Goal: Task Accomplishment & Management: Manage account settings

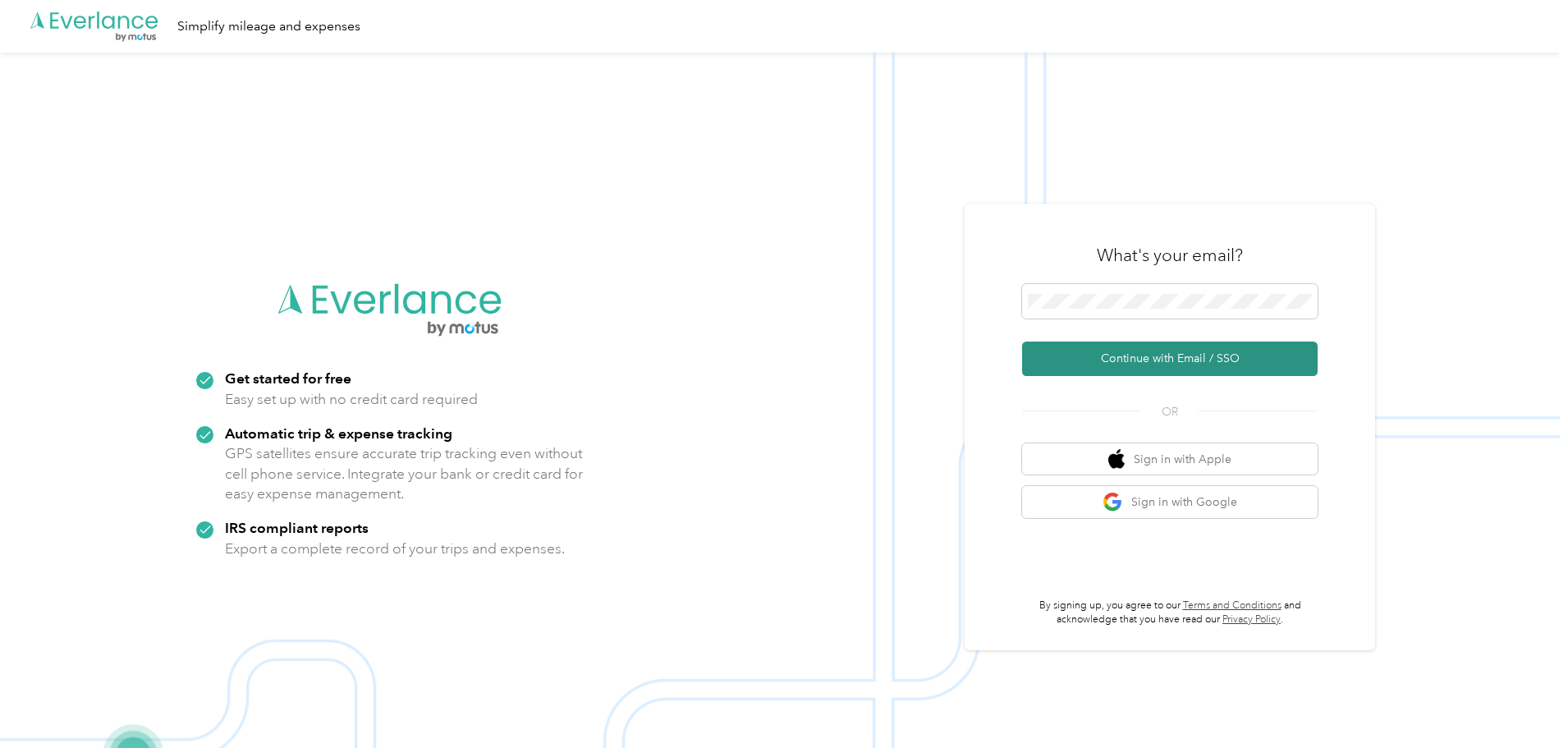
click at [1179, 358] on button "Continue with Email / SSO" at bounding box center [1170, 359] width 296 height 34
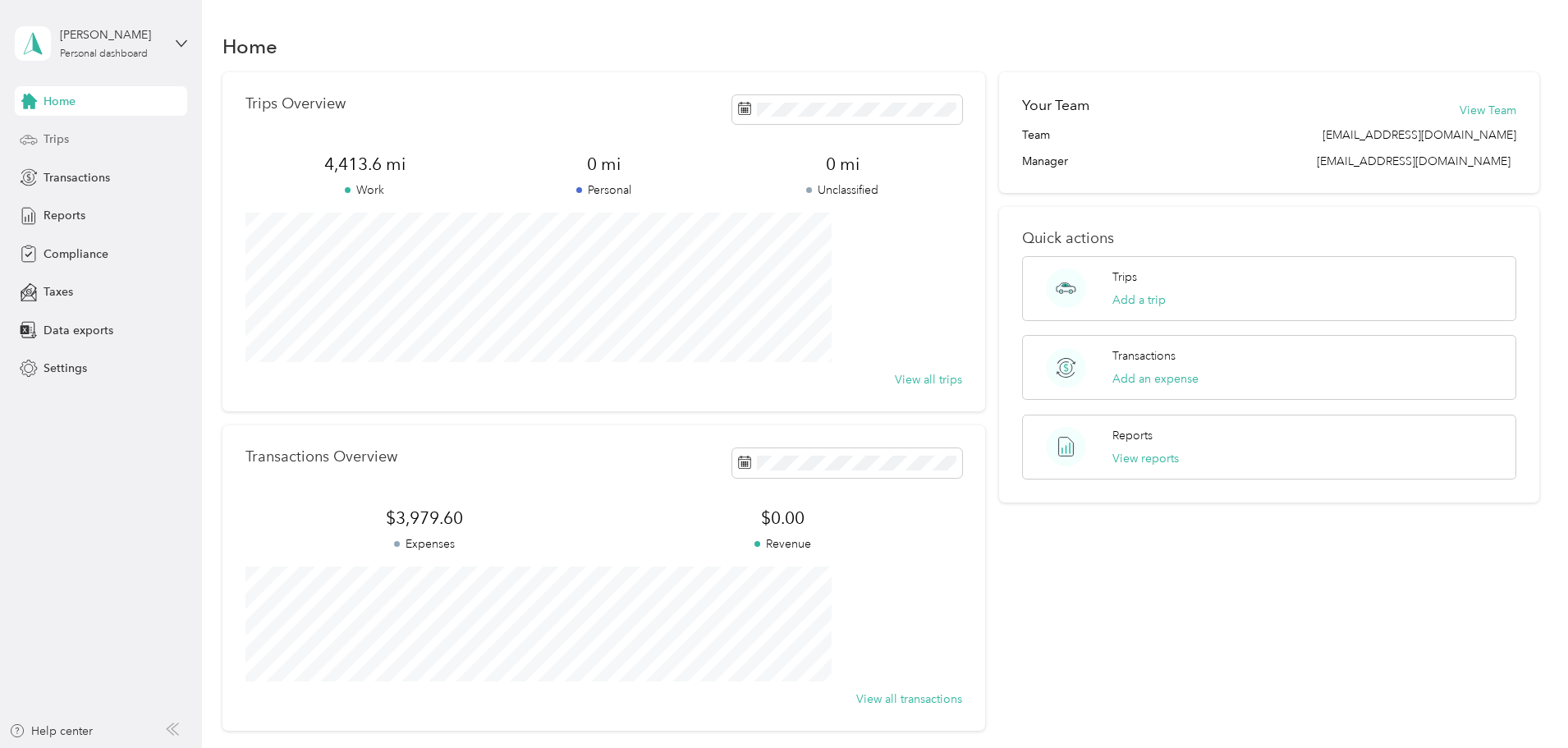
click at [67, 140] on span "Trips" at bounding box center [56, 139] width 26 height 17
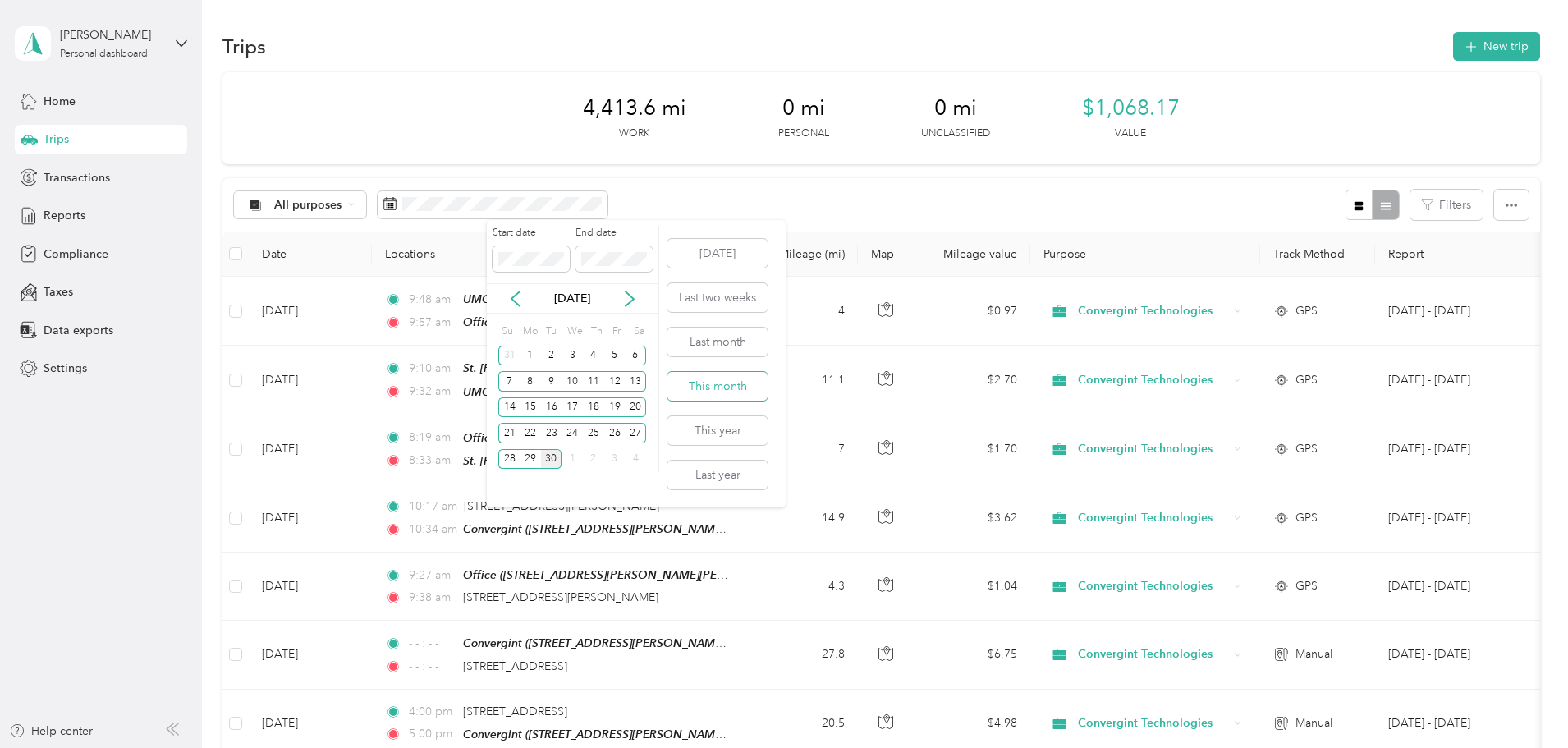
click at [718, 390] on button "This month" at bounding box center [717, 386] width 101 height 29
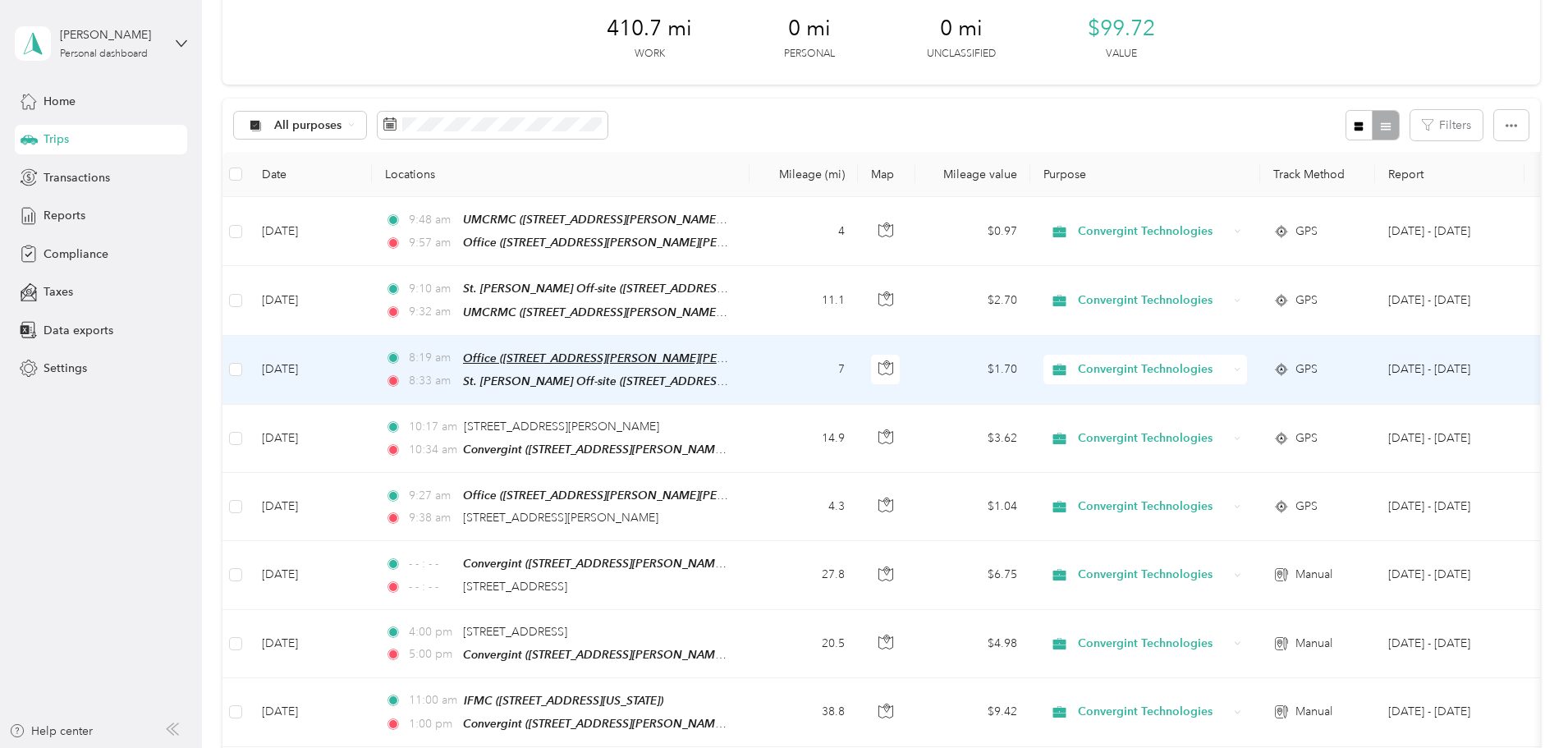
scroll to position [82, 0]
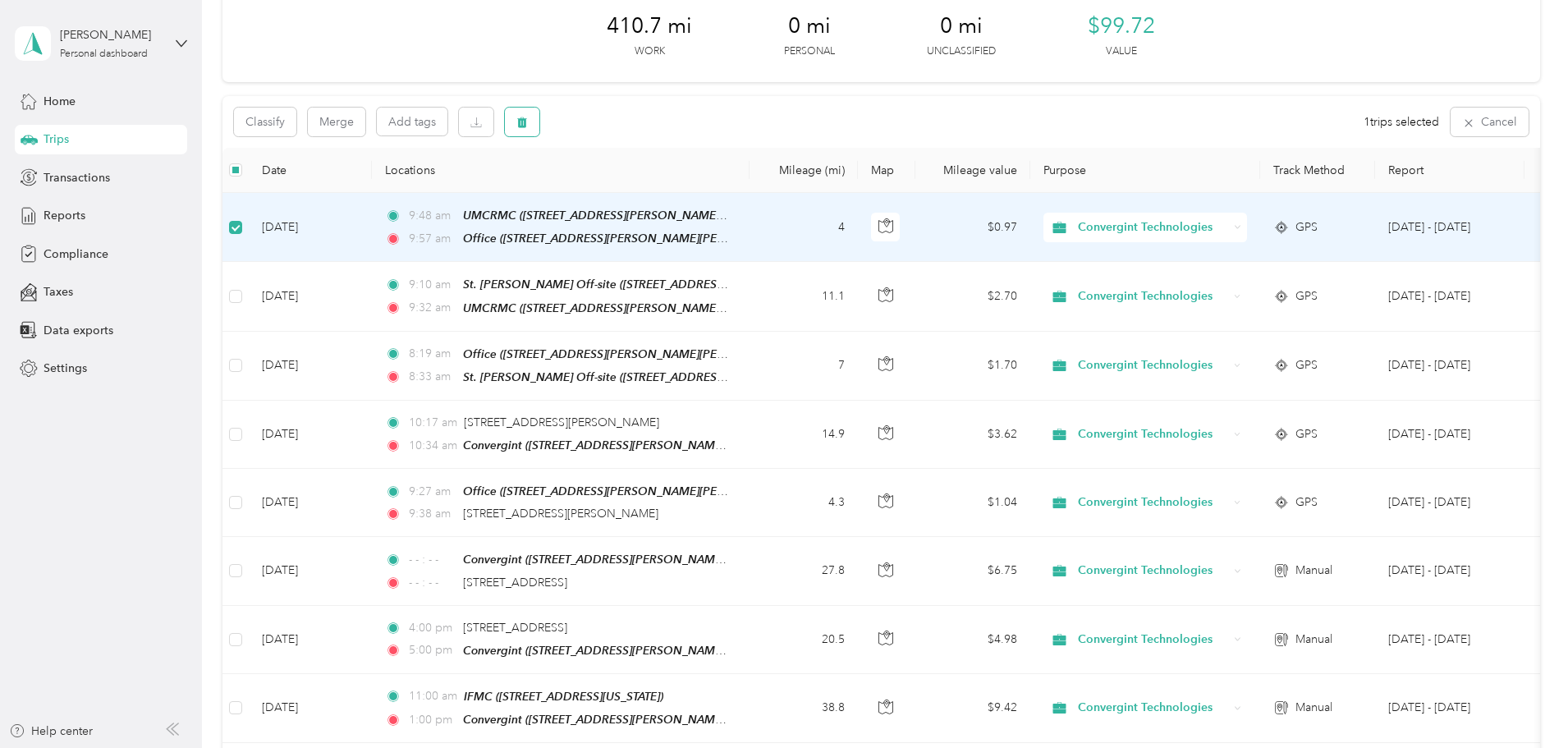
click at [528, 121] on icon "button" at bounding box center [522, 123] width 11 height 11
click at [753, 193] on button "Yes" at bounding box center [753, 190] width 32 height 26
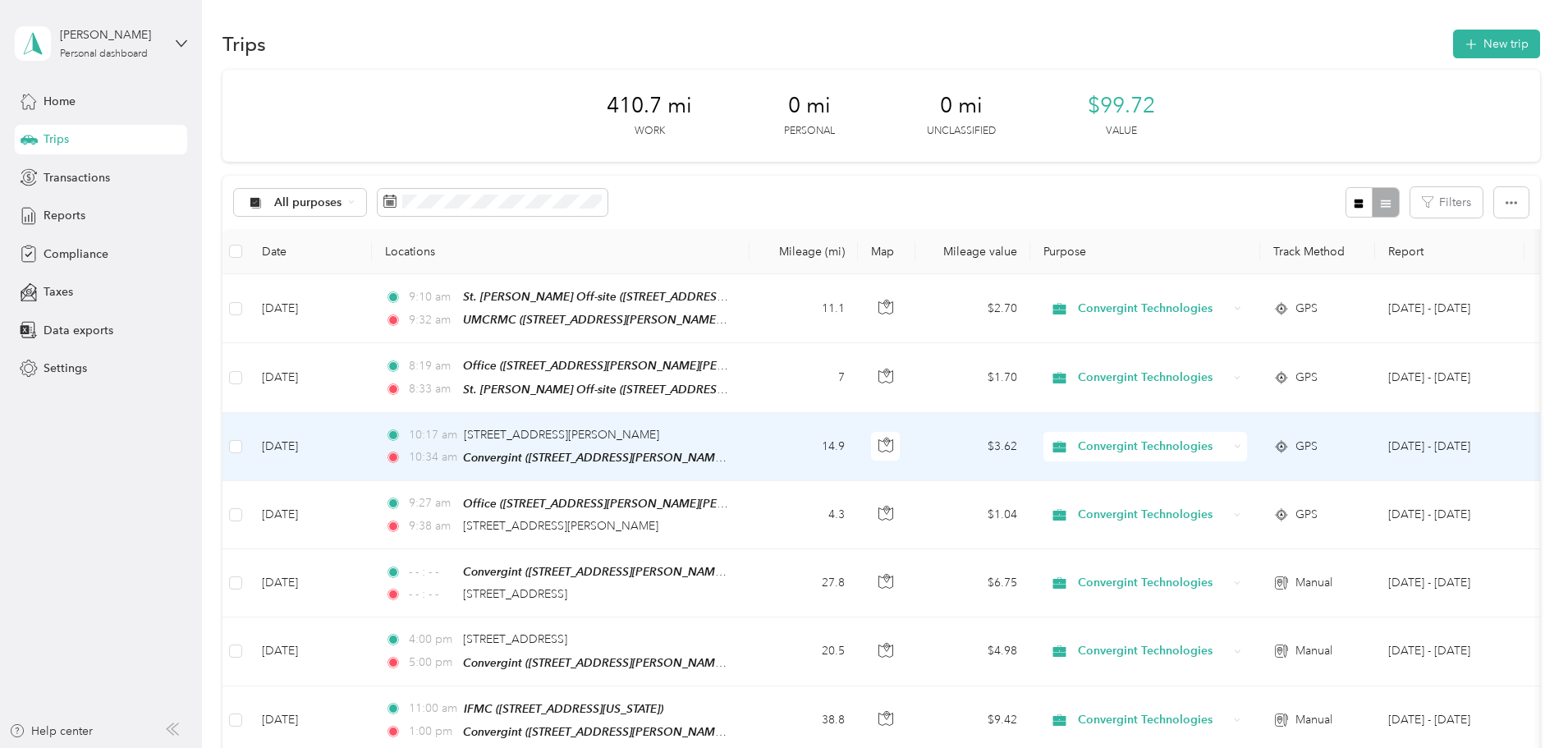
scroll to position [0, 0]
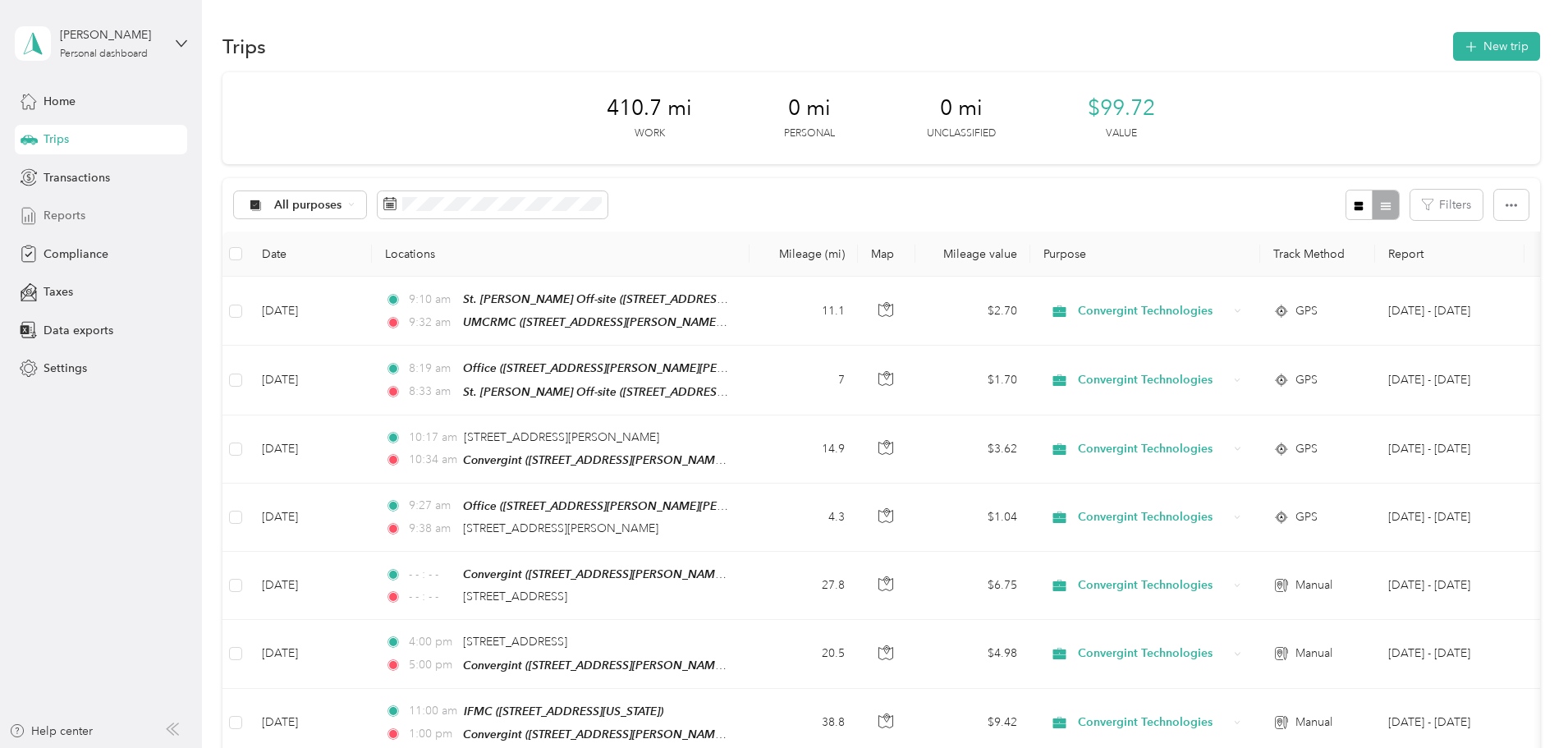
click at [76, 215] on span "Reports" at bounding box center [64, 215] width 42 height 17
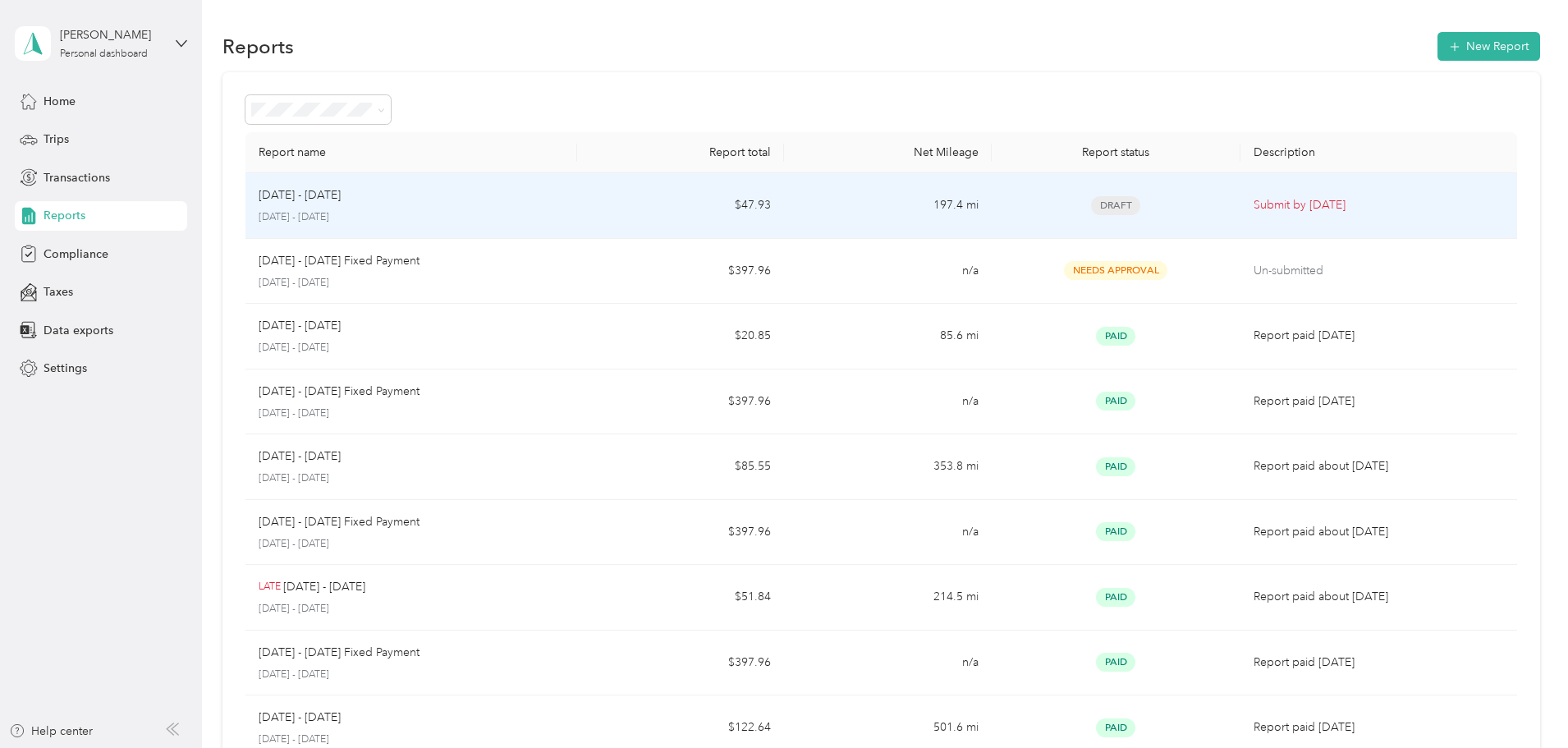
click at [564, 215] on p "[DATE] - [DATE]" at bounding box center [411, 216] width 306 height 14
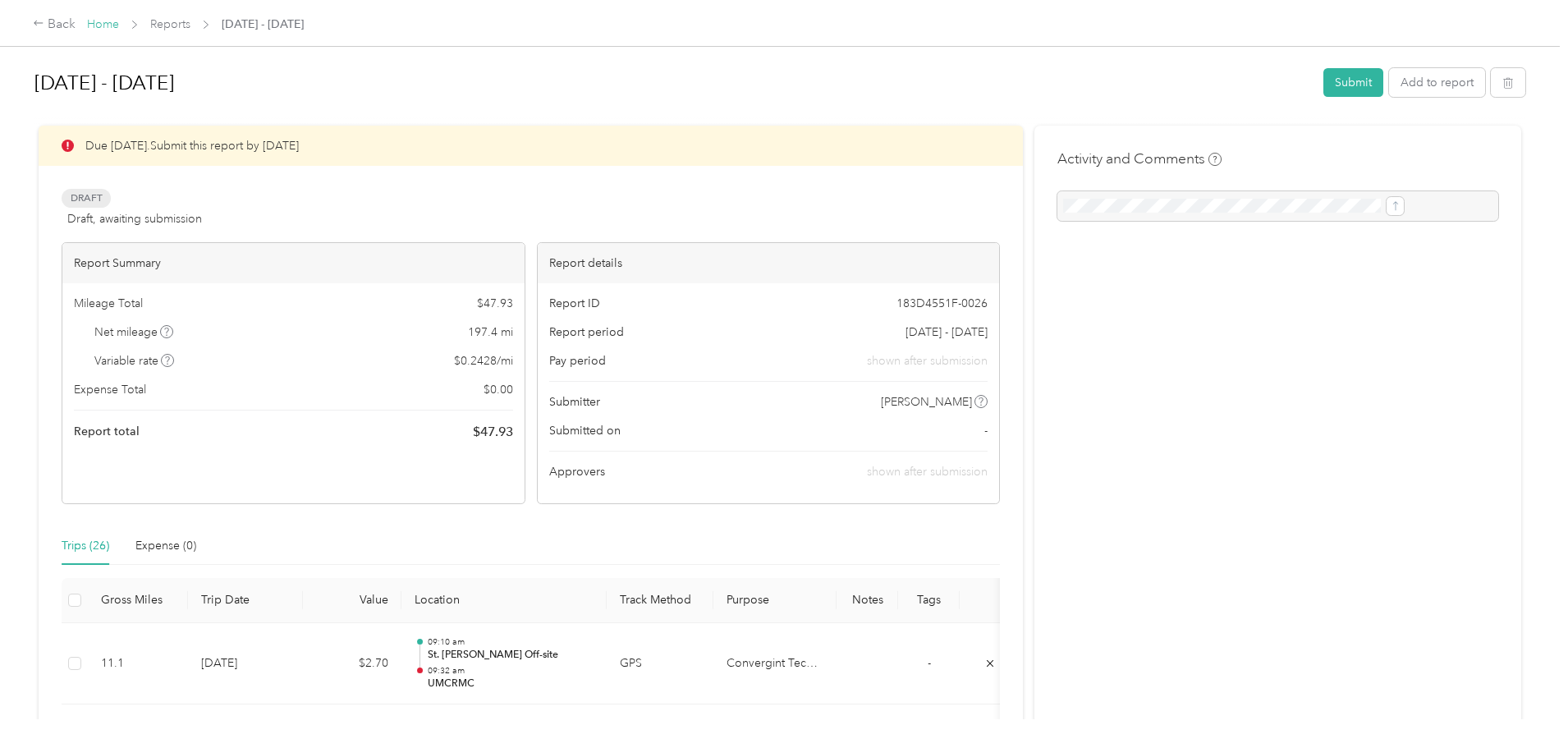
click at [119, 23] on link "Home" at bounding box center [102, 24] width 32 height 14
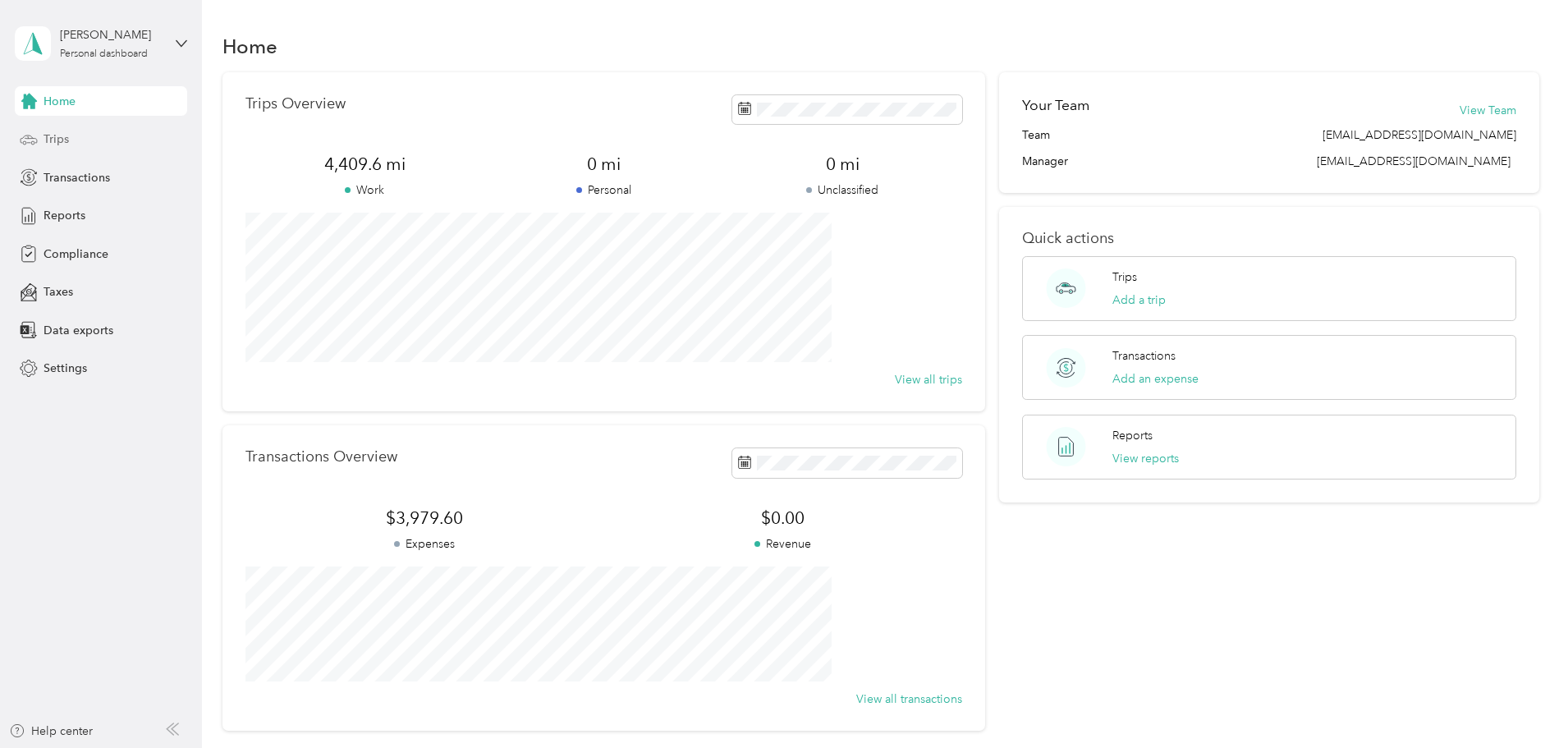
click at [54, 142] on span "Trips" at bounding box center [56, 139] width 26 height 17
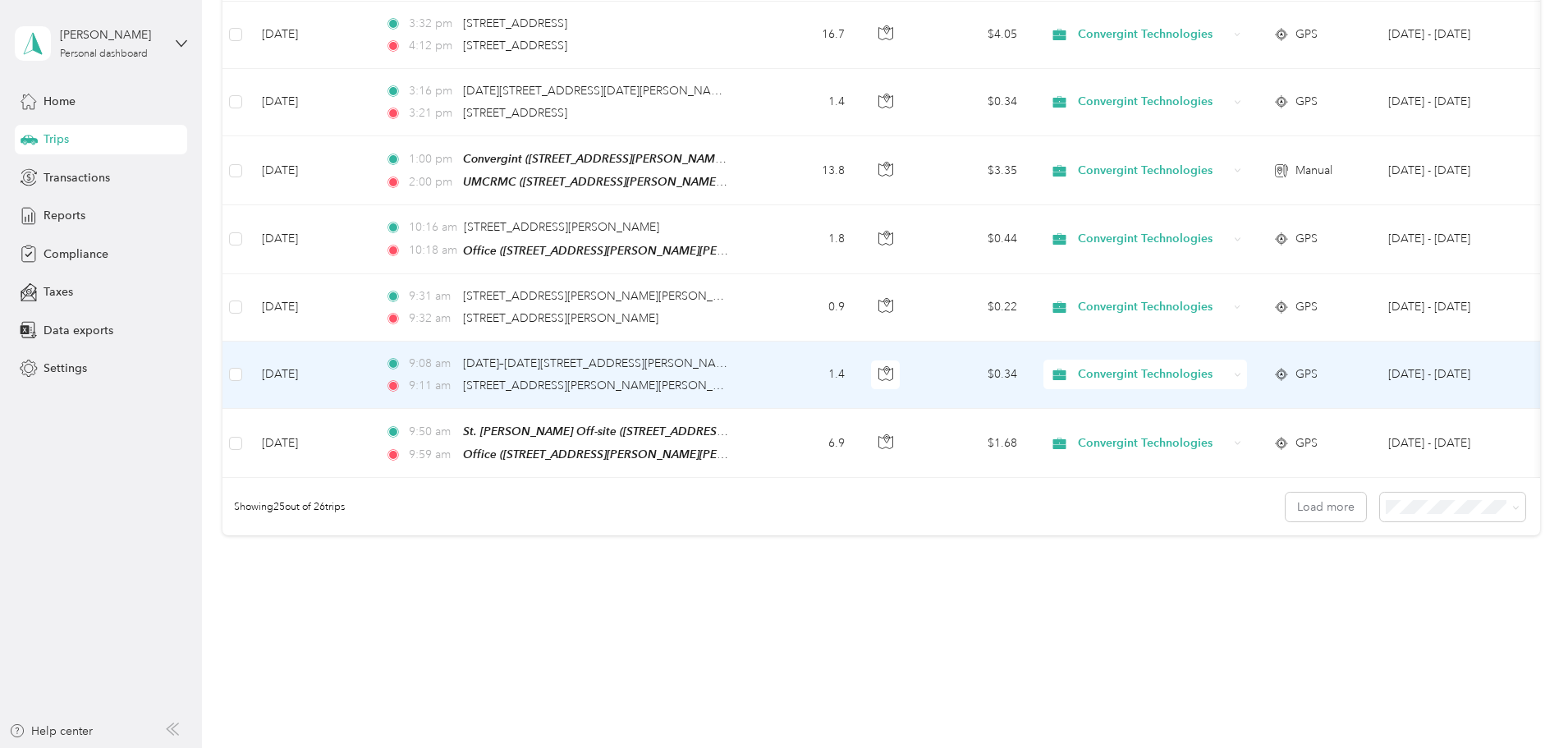
scroll to position [1513, 0]
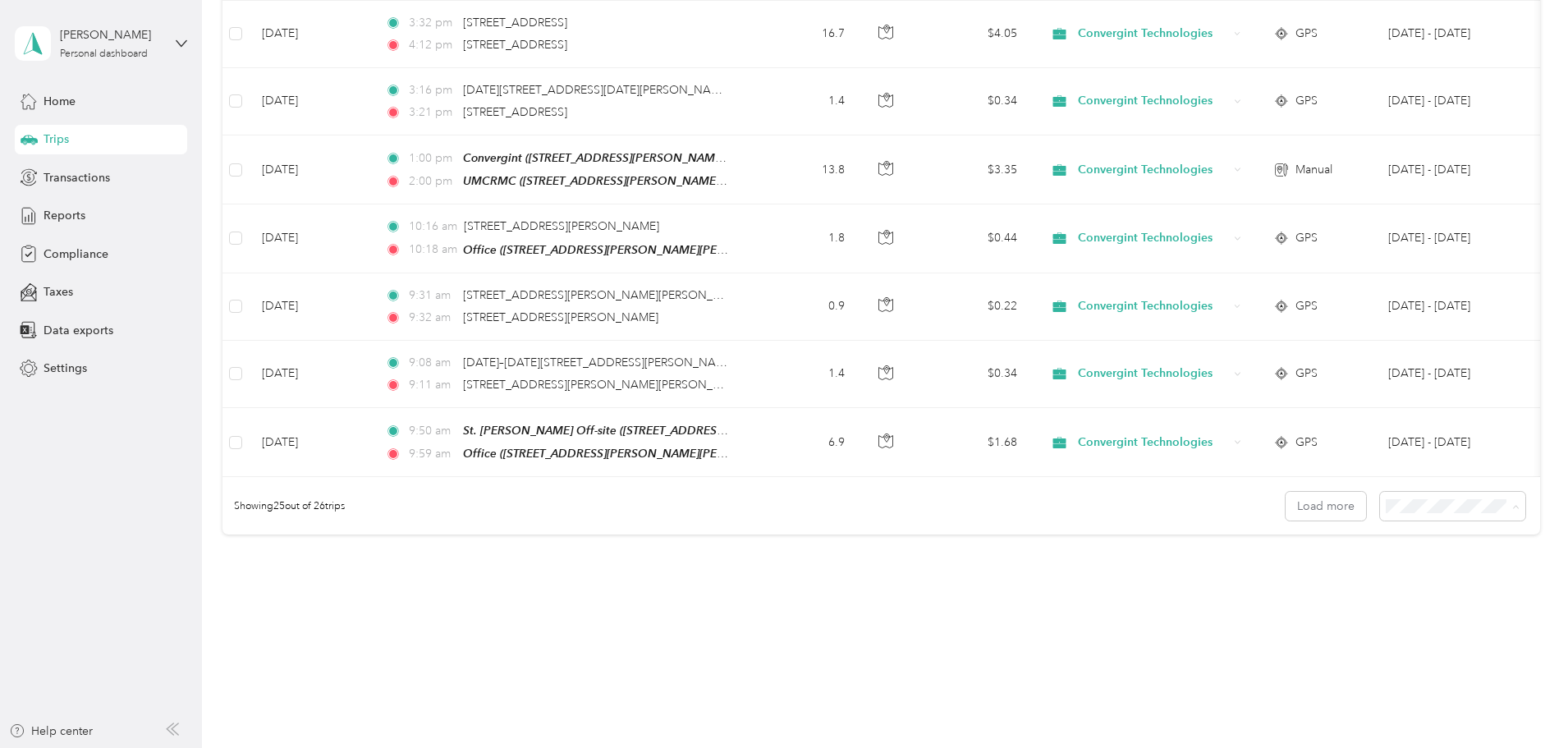
click at [1316, 582] on div "100 per load" at bounding box center [1339, 580] width 123 height 17
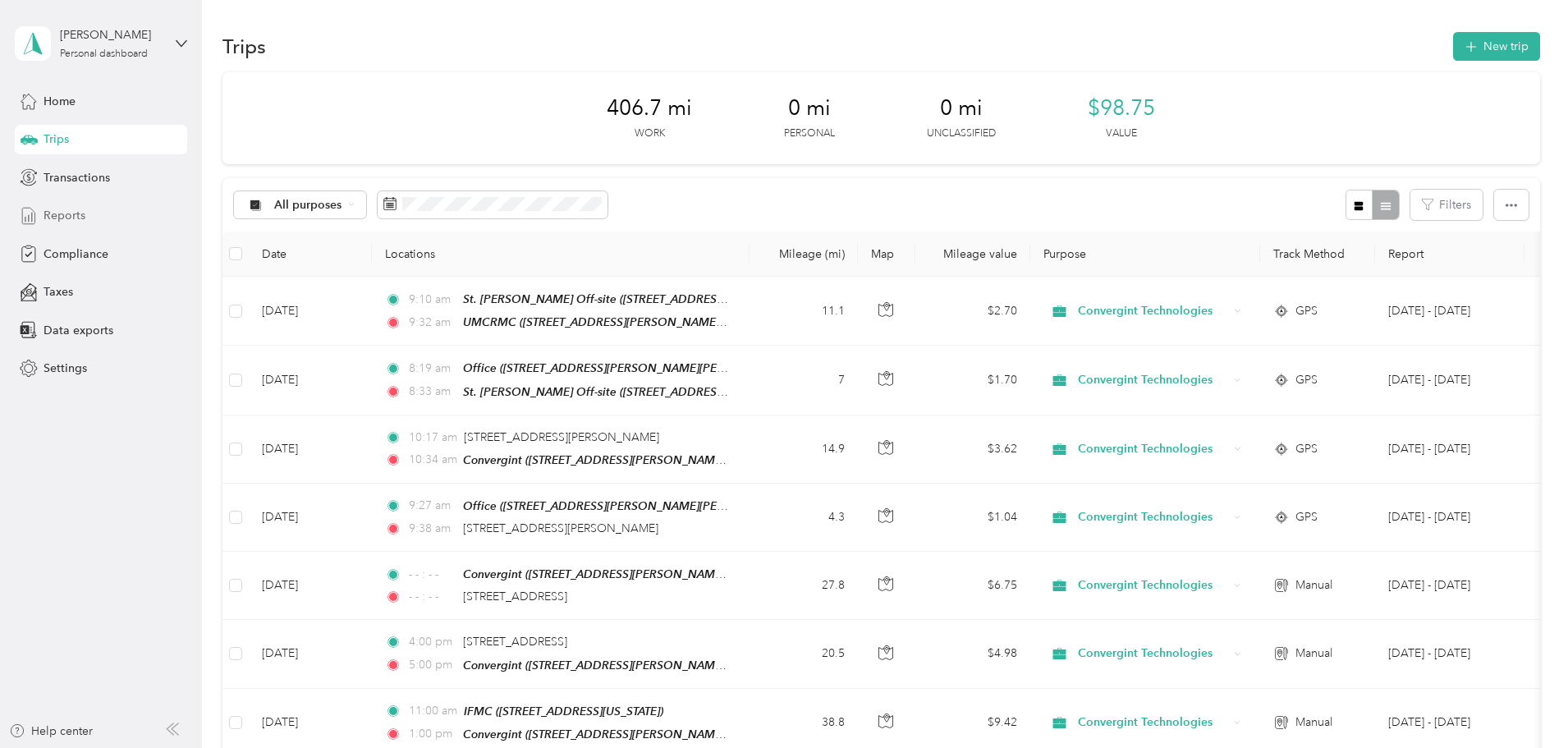
click at [64, 216] on span "Reports" at bounding box center [64, 215] width 42 height 17
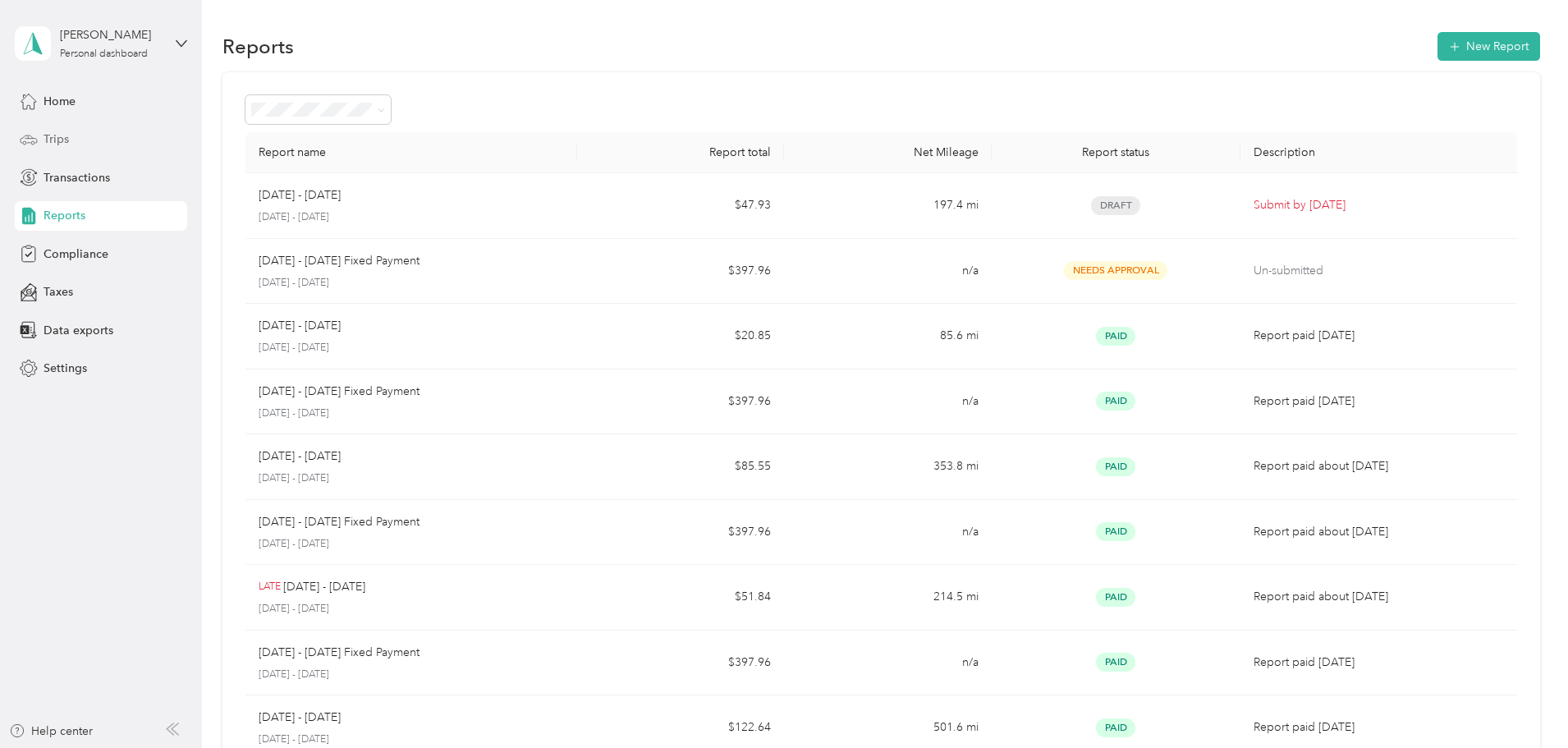
click at [67, 147] on div "Trips" at bounding box center [101, 139] width 172 height 30
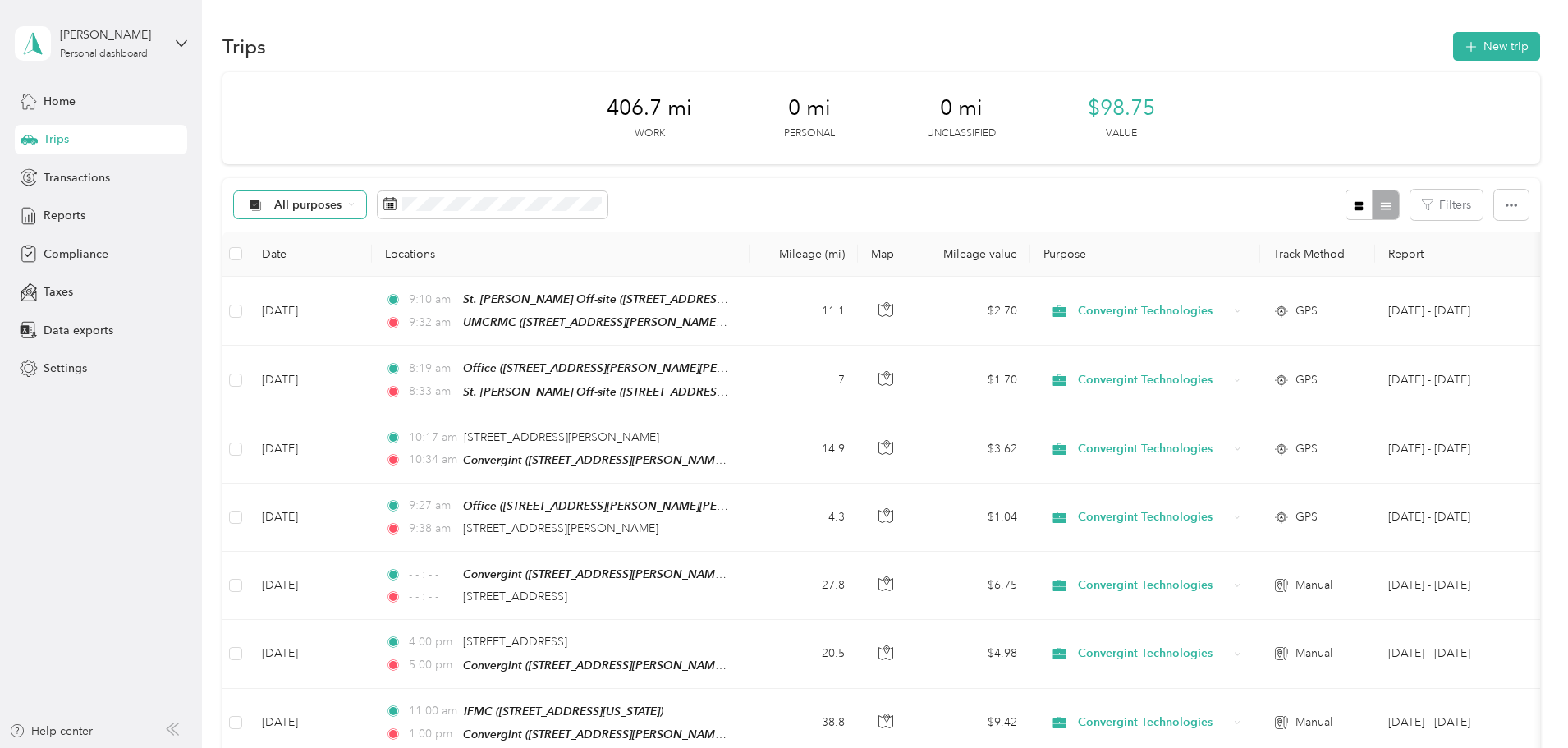
click at [261, 205] on icon at bounding box center [255, 203] width 11 height 11
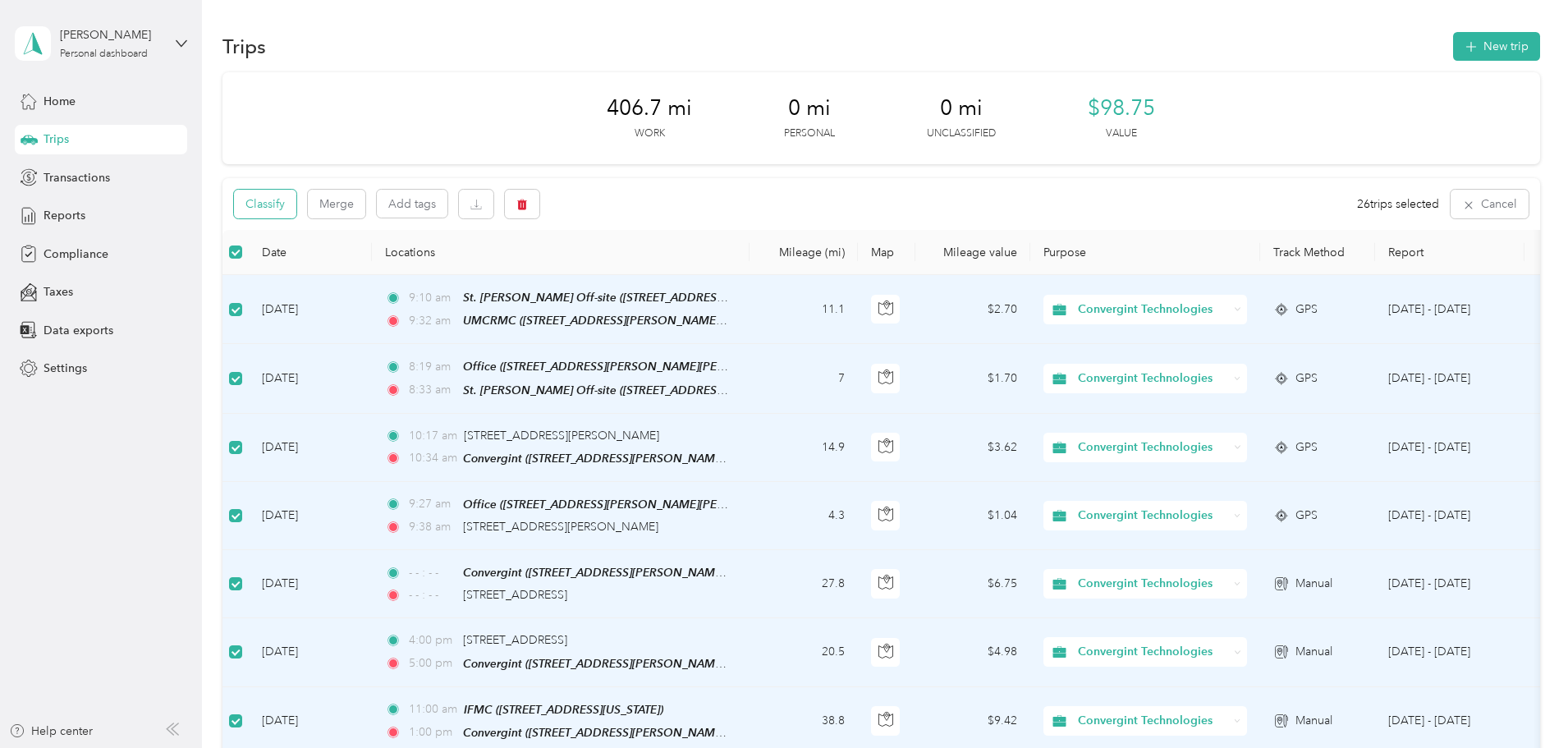
click at [296, 210] on button "Classify" at bounding box center [264, 204] width 62 height 29
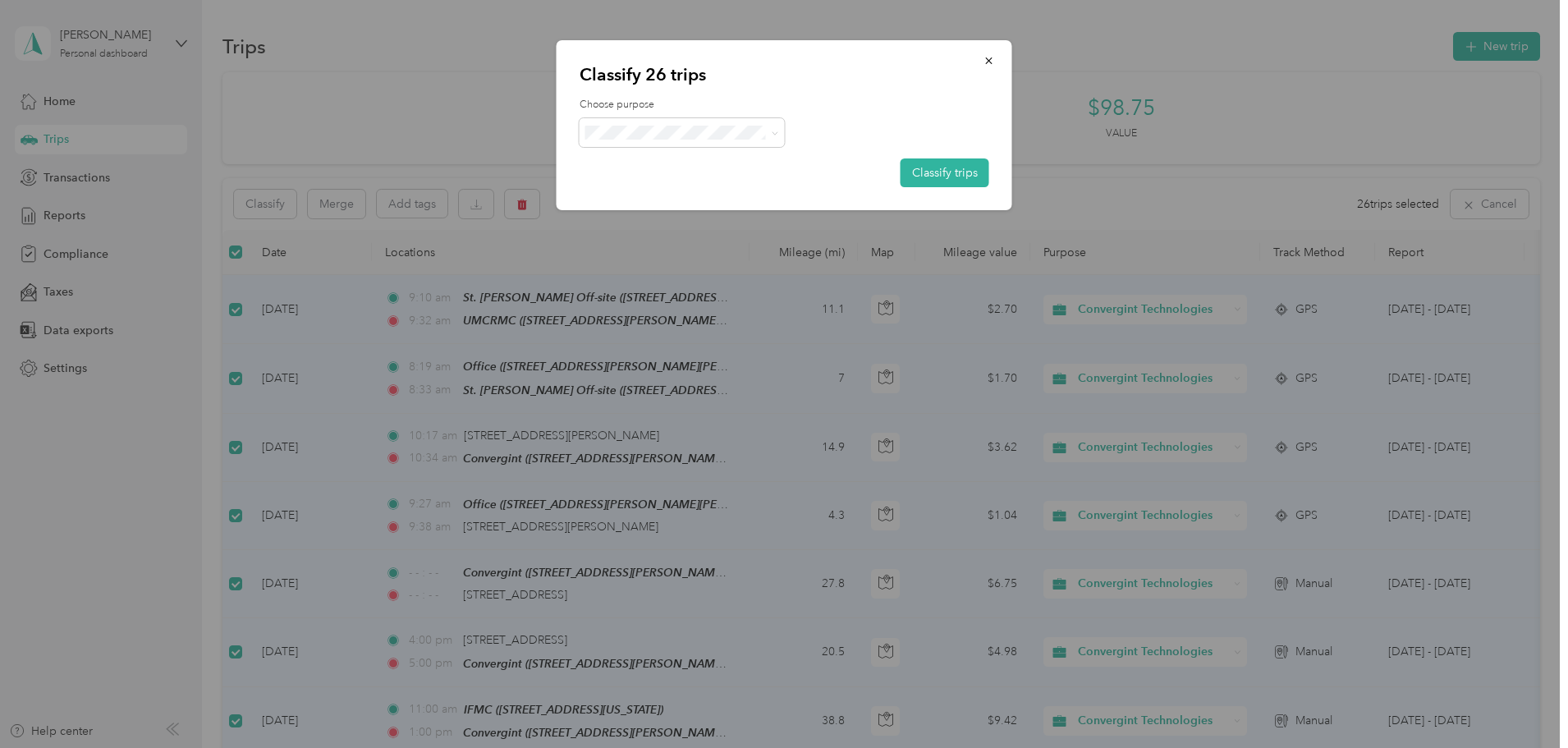
click at [649, 162] on span "Convergint Technologies" at bounding box center [695, 161] width 152 height 17
click at [954, 177] on button "Classify trips" at bounding box center [944, 172] width 89 height 29
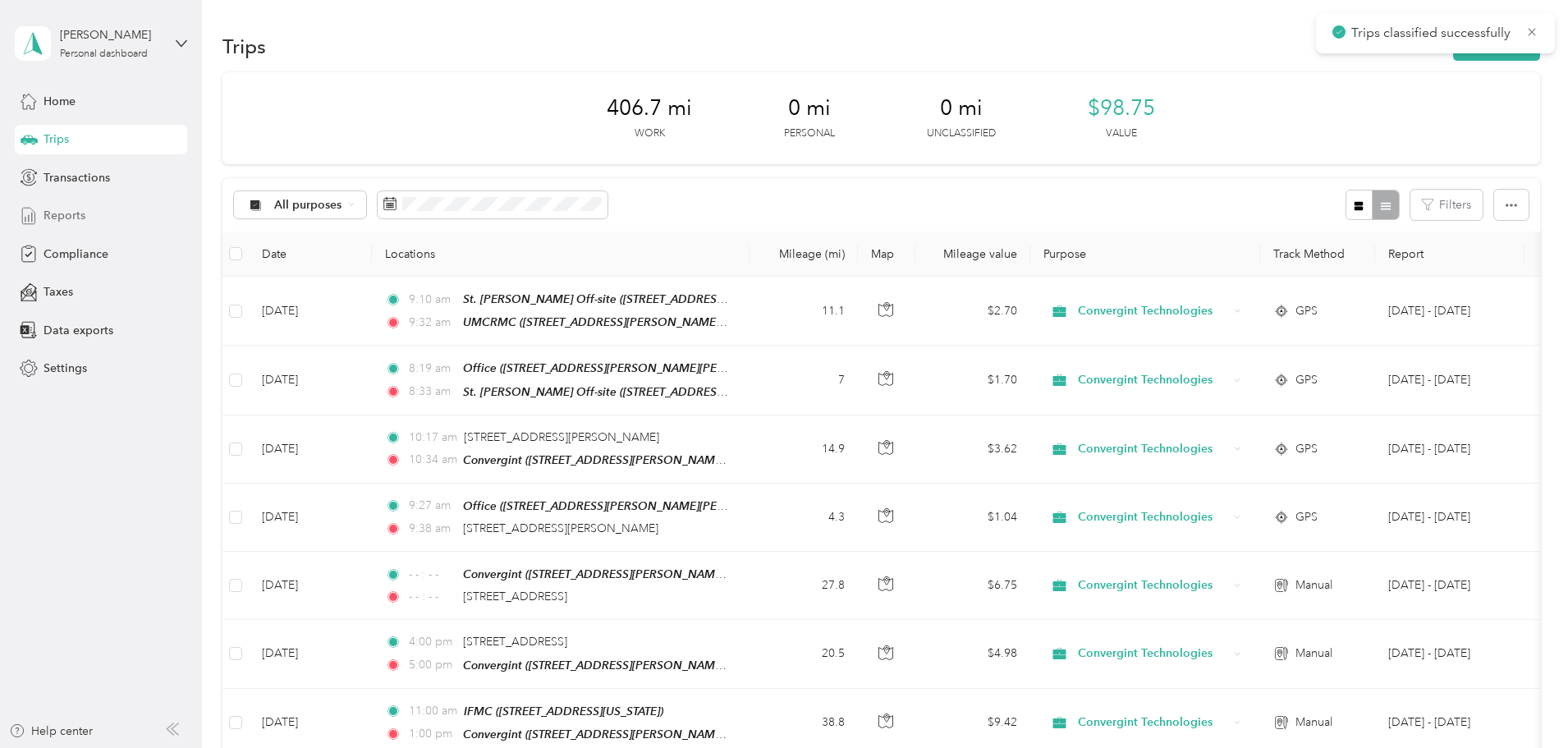
click at [59, 219] on span "Reports" at bounding box center [64, 215] width 42 height 17
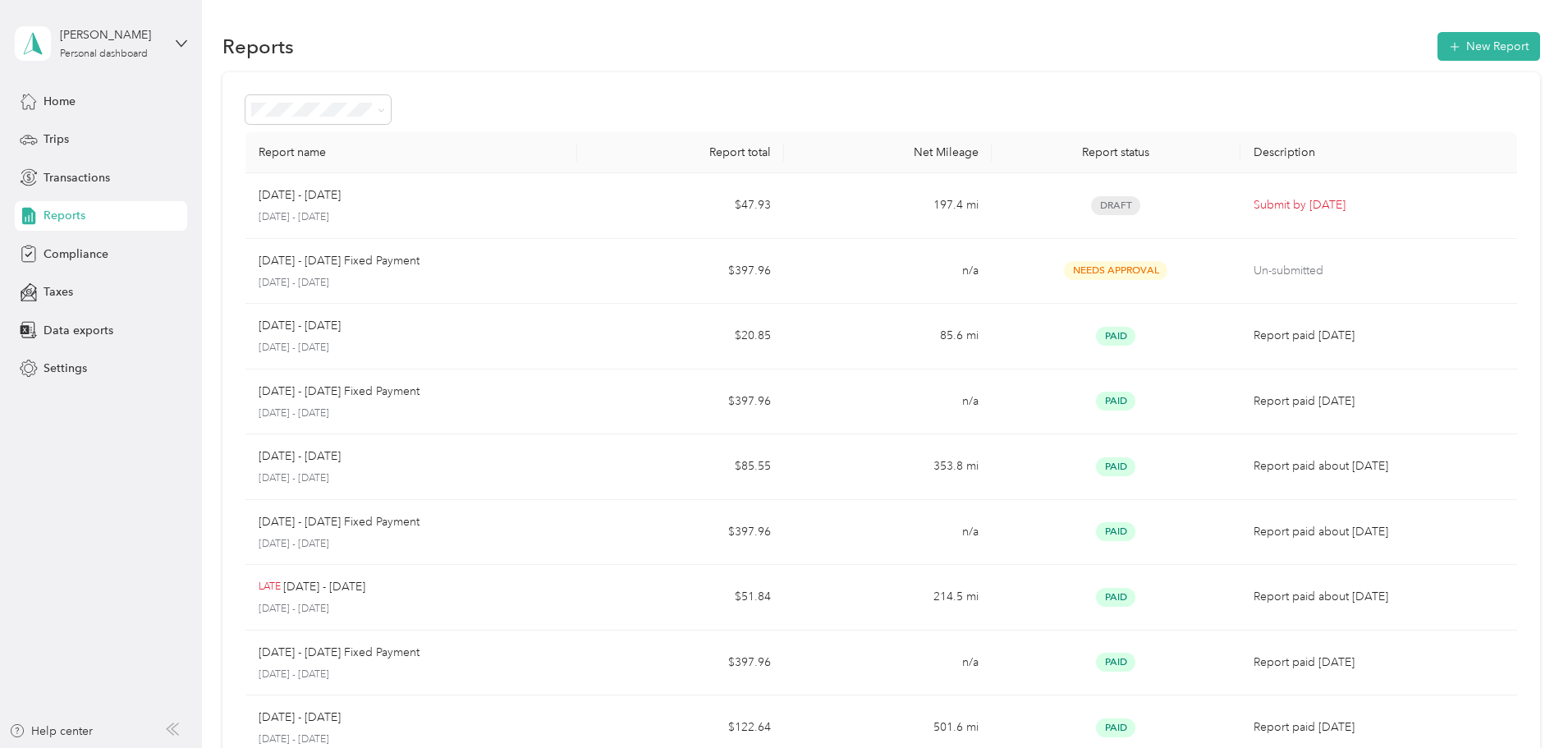
click at [60, 221] on span "Reports" at bounding box center [64, 215] width 42 height 17
click at [60, 207] on span "Reports" at bounding box center [64, 215] width 42 height 17
click at [63, 137] on span "Trips" at bounding box center [56, 139] width 26 height 17
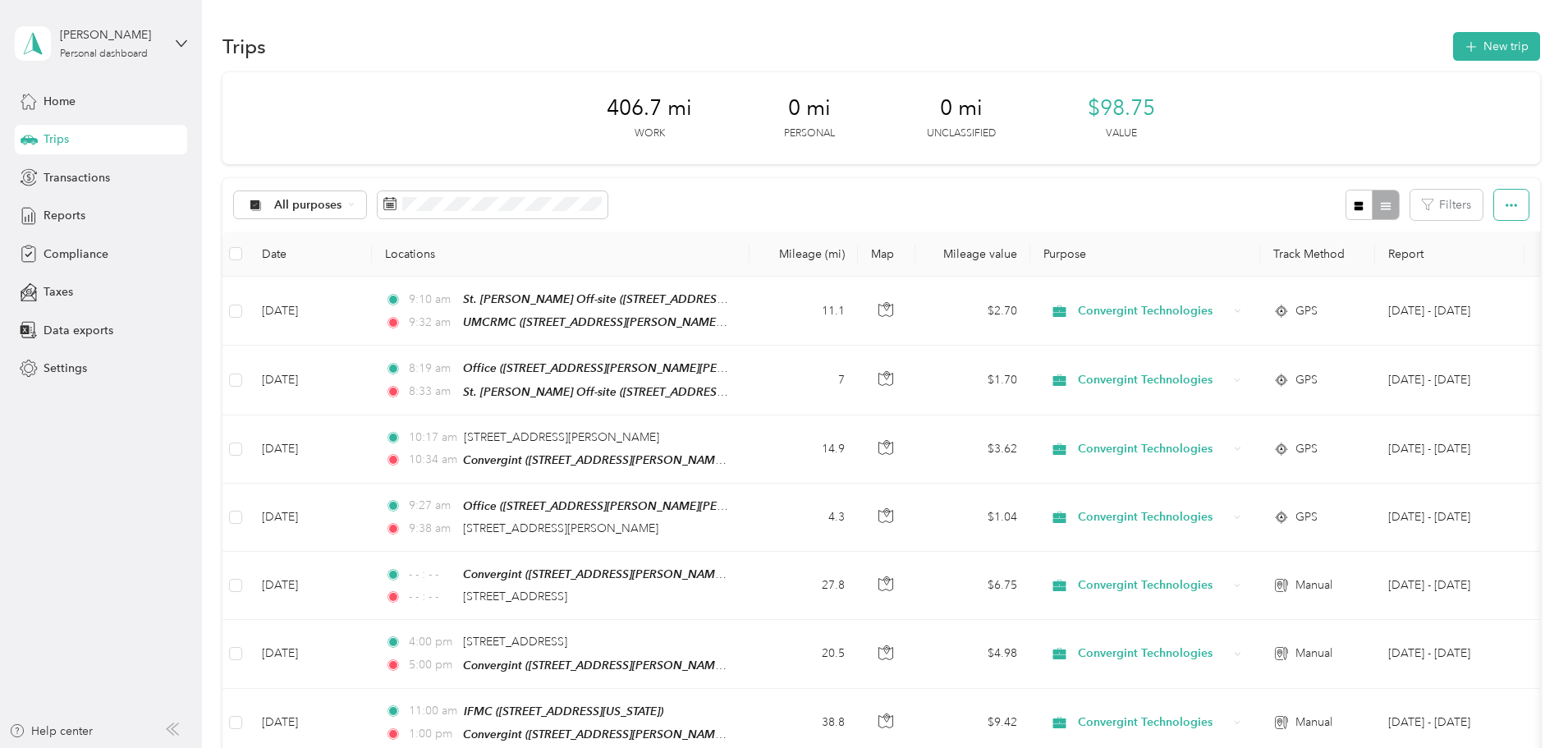
click at [1506, 211] on icon "button" at bounding box center [1511, 205] width 11 height 11
click at [898, 204] on div "All purposes Filters" at bounding box center [881, 205] width 1318 height 54
click at [342, 208] on span "All purposes" at bounding box center [307, 205] width 68 height 11
click at [405, 288] on span "Convergint Technologies" at bounding box center [451, 287] width 135 height 17
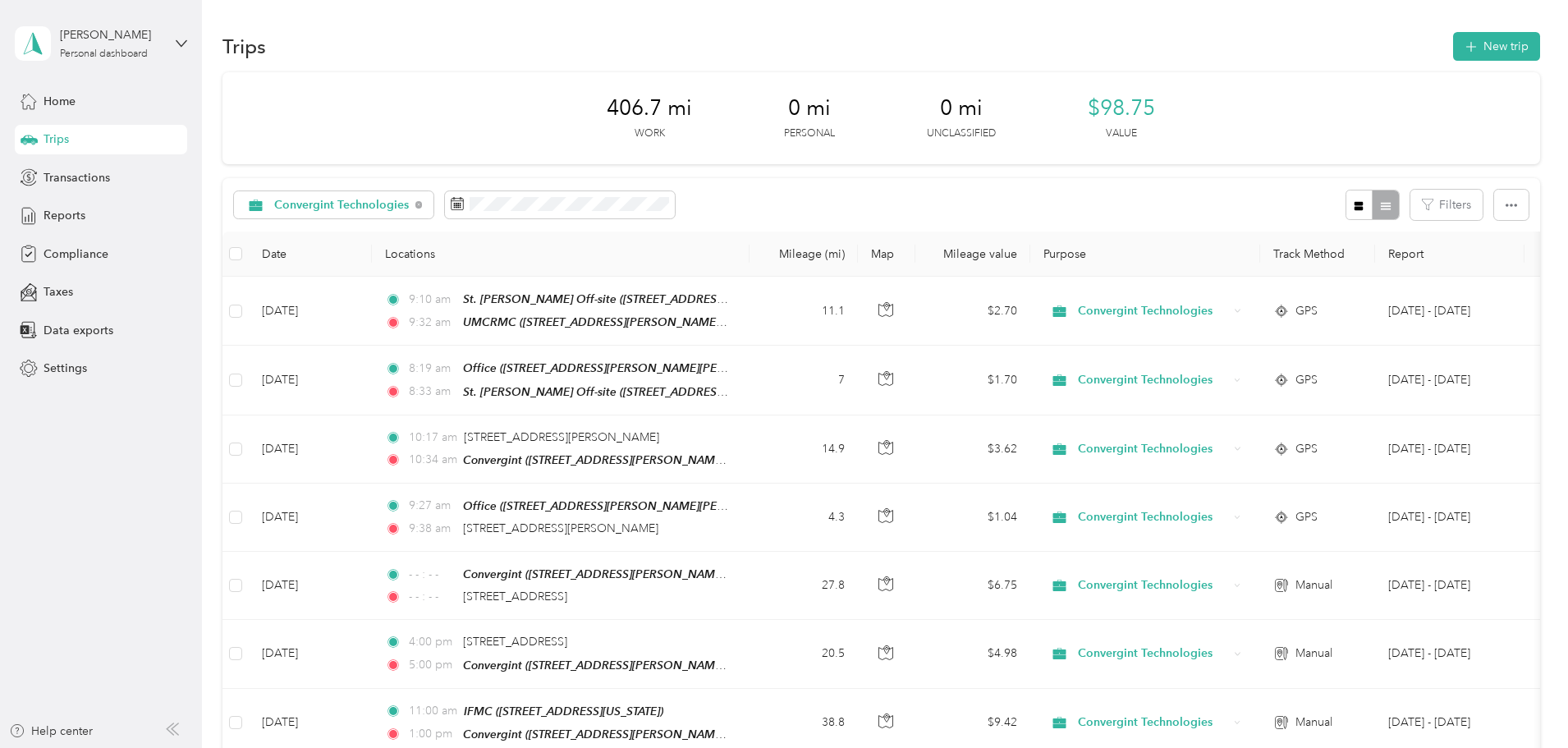
click at [56, 140] on span "Trips" at bounding box center [56, 139] width 26 height 17
click at [57, 139] on span "Trips" at bounding box center [56, 139] width 26 height 17
click at [182, 49] on div "Michael Thellman Personal dashboard" at bounding box center [101, 43] width 172 height 57
click at [1410, 206] on button "Filters" at bounding box center [1445, 205] width 72 height 31
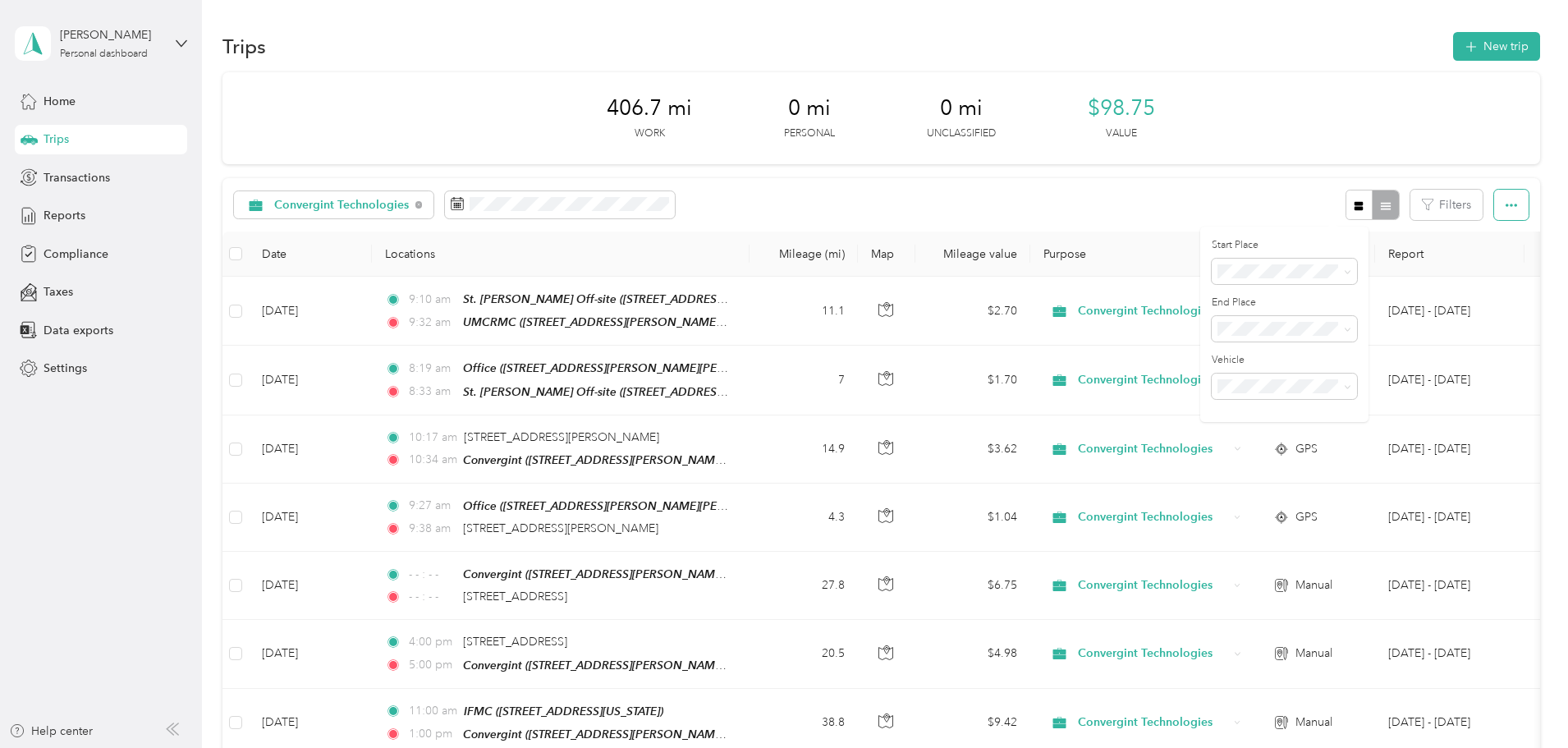
click at [1494, 200] on button "button" at bounding box center [1511, 205] width 34 height 31
click at [1506, 202] on icon "button" at bounding box center [1511, 205] width 11 height 11
click at [1117, 195] on div "Convergint Technologies Filters" at bounding box center [881, 205] width 1318 height 54
click at [67, 216] on span "Reports" at bounding box center [64, 215] width 42 height 17
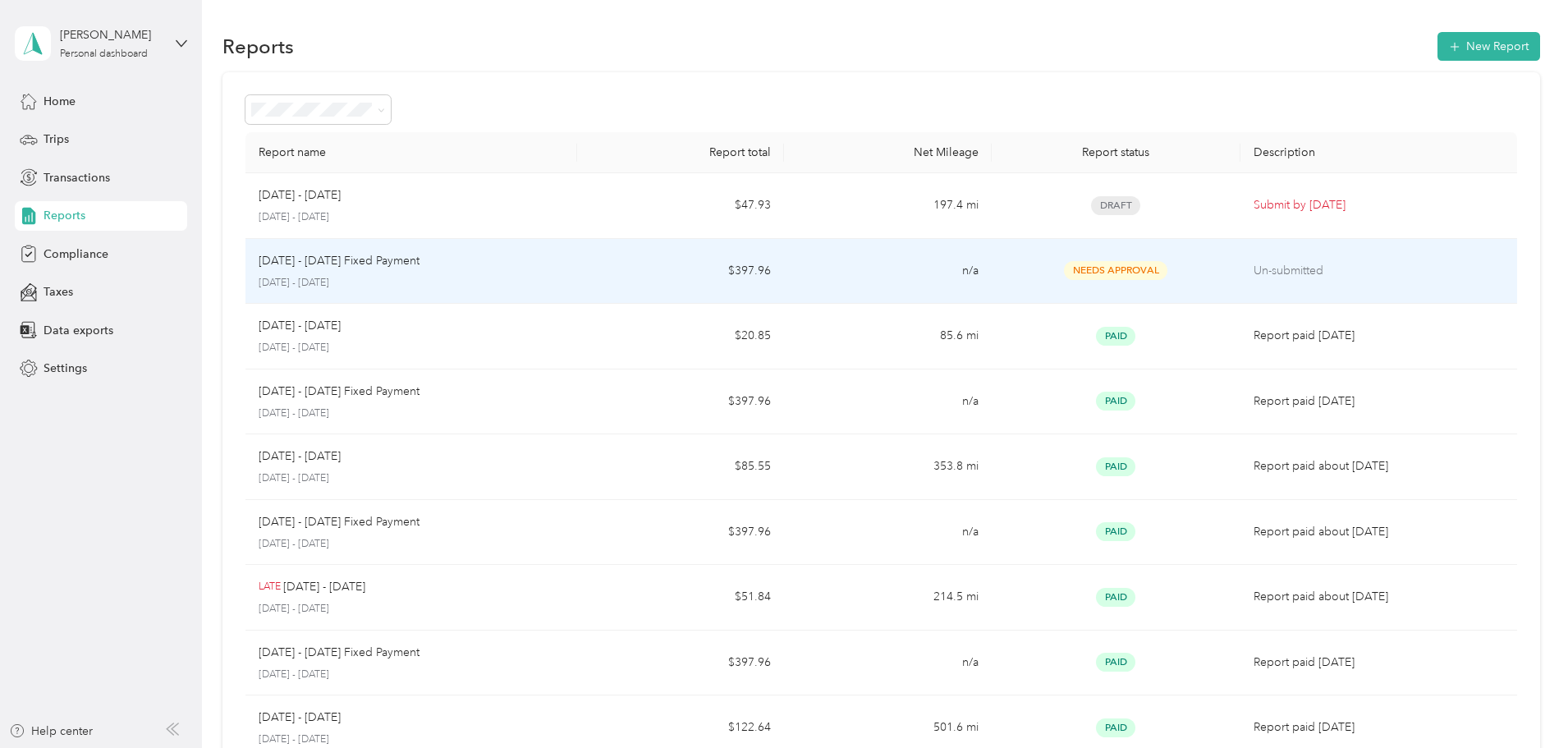
click at [420, 262] on p "[DATE] - [DATE] Fixed Payment" at bounding box center [339, 261] width 161 height 18
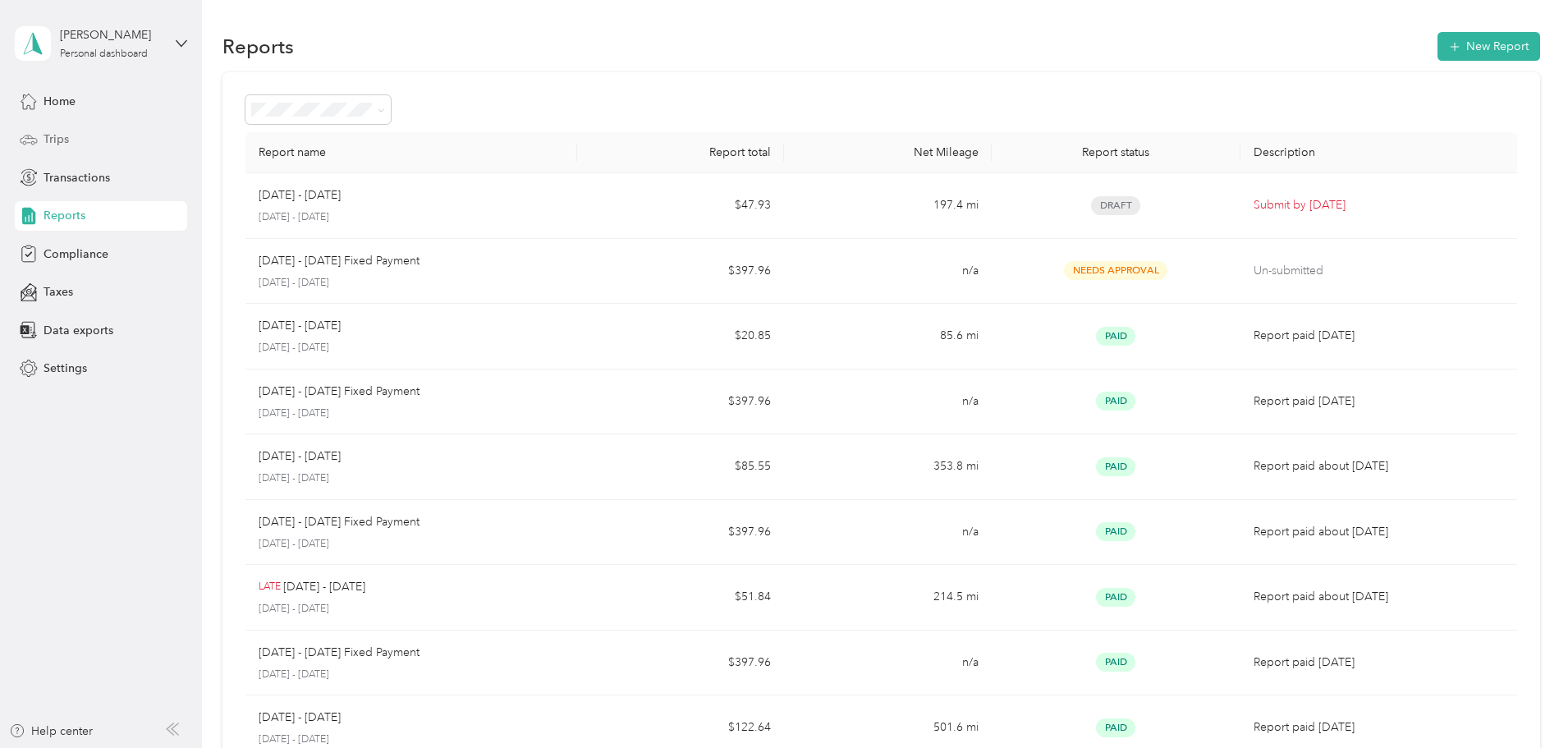
click at [67, 146] on span "Trips" at bounding box center [56, 139] width 26 height 17
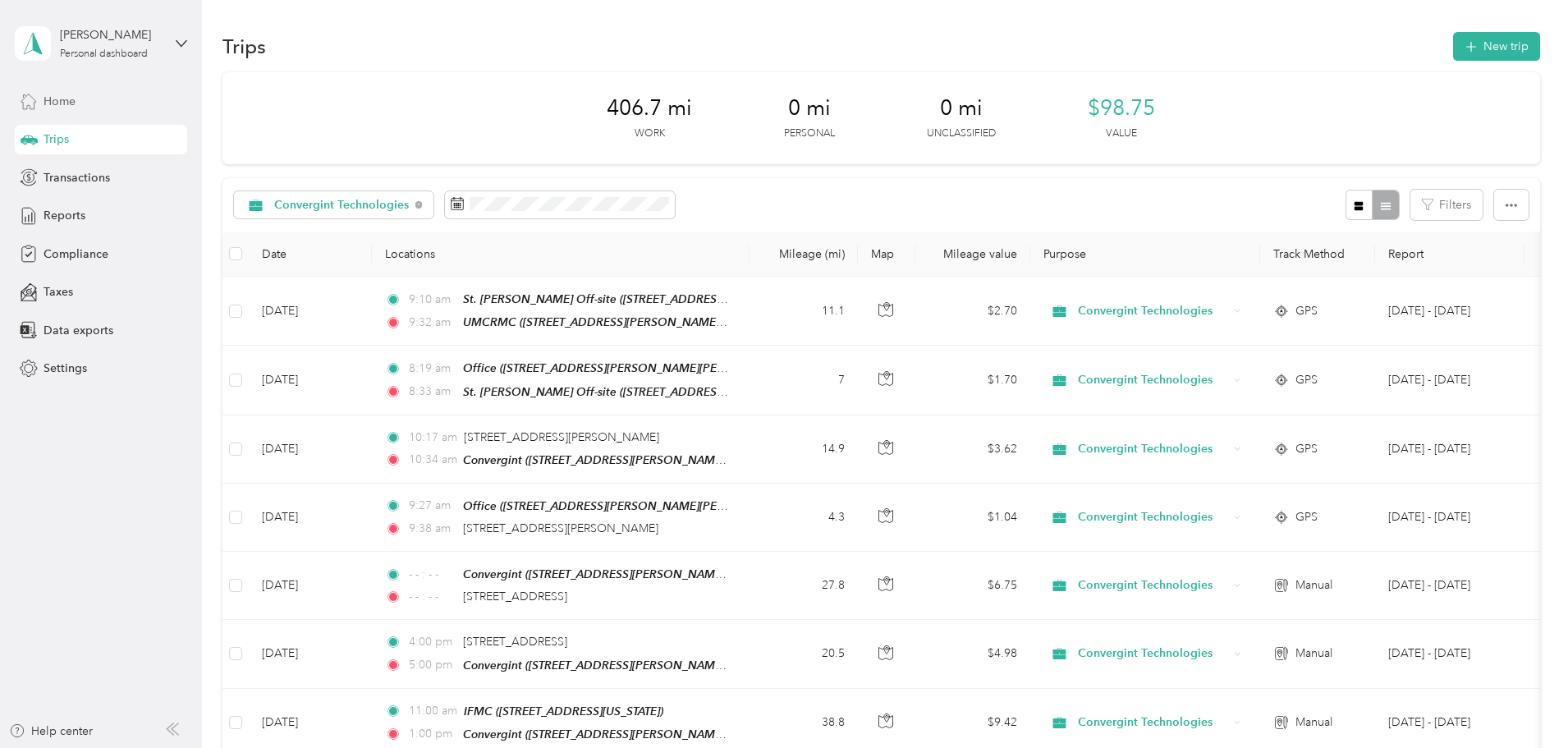
click at [57, 106] on span "Home" at bounding box center [58, 102] width 32 height 17
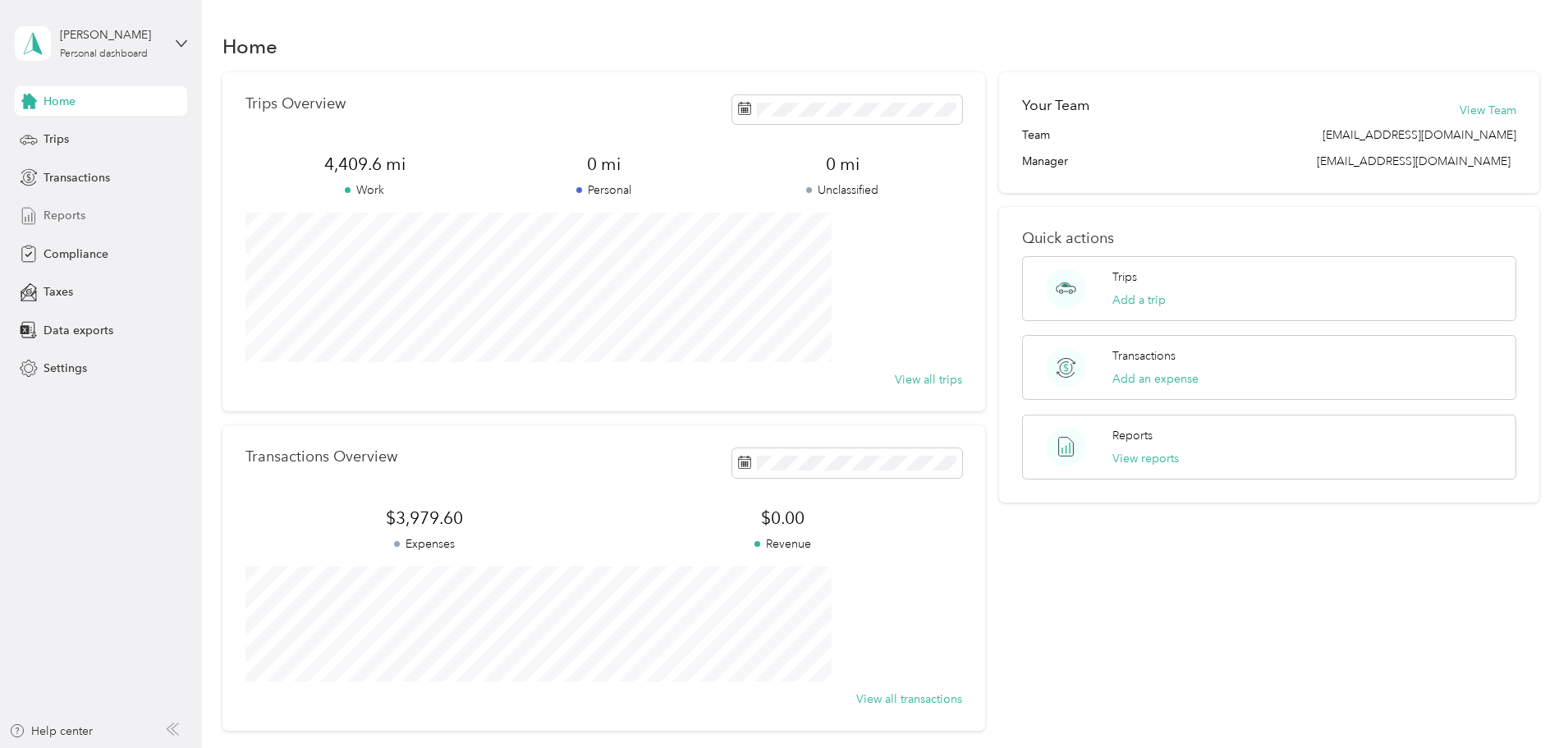
click at [60, 213] on span "Reports" at bounding box center [64, 215] width 42 height 17
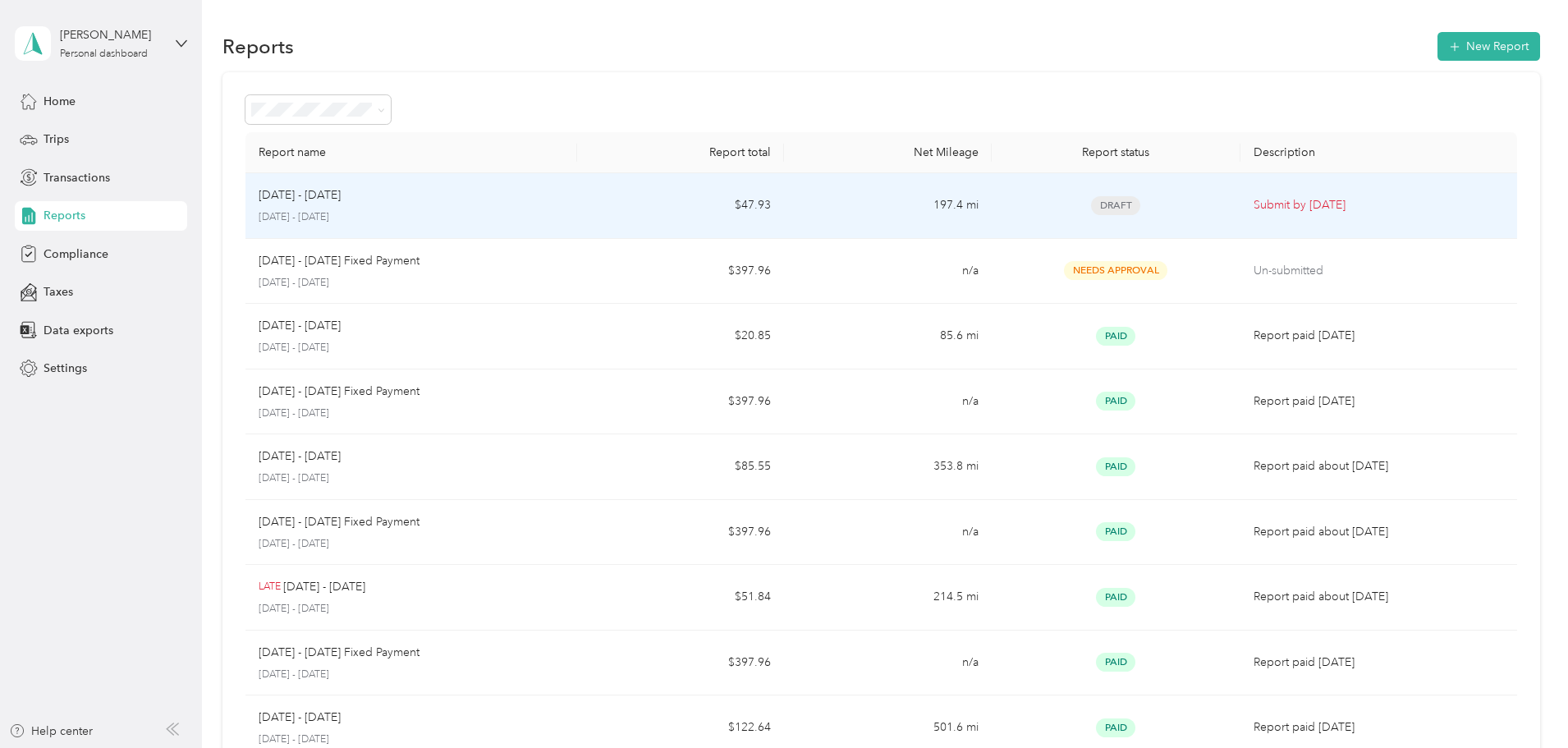
click at [414, 207] on div "Sep 1 - 30, 2025 September 1 - 30, 2025" at bounding box center [411, 206] width 306 height 38
